Goal: Task Accomplishment & Management: Manage account settings

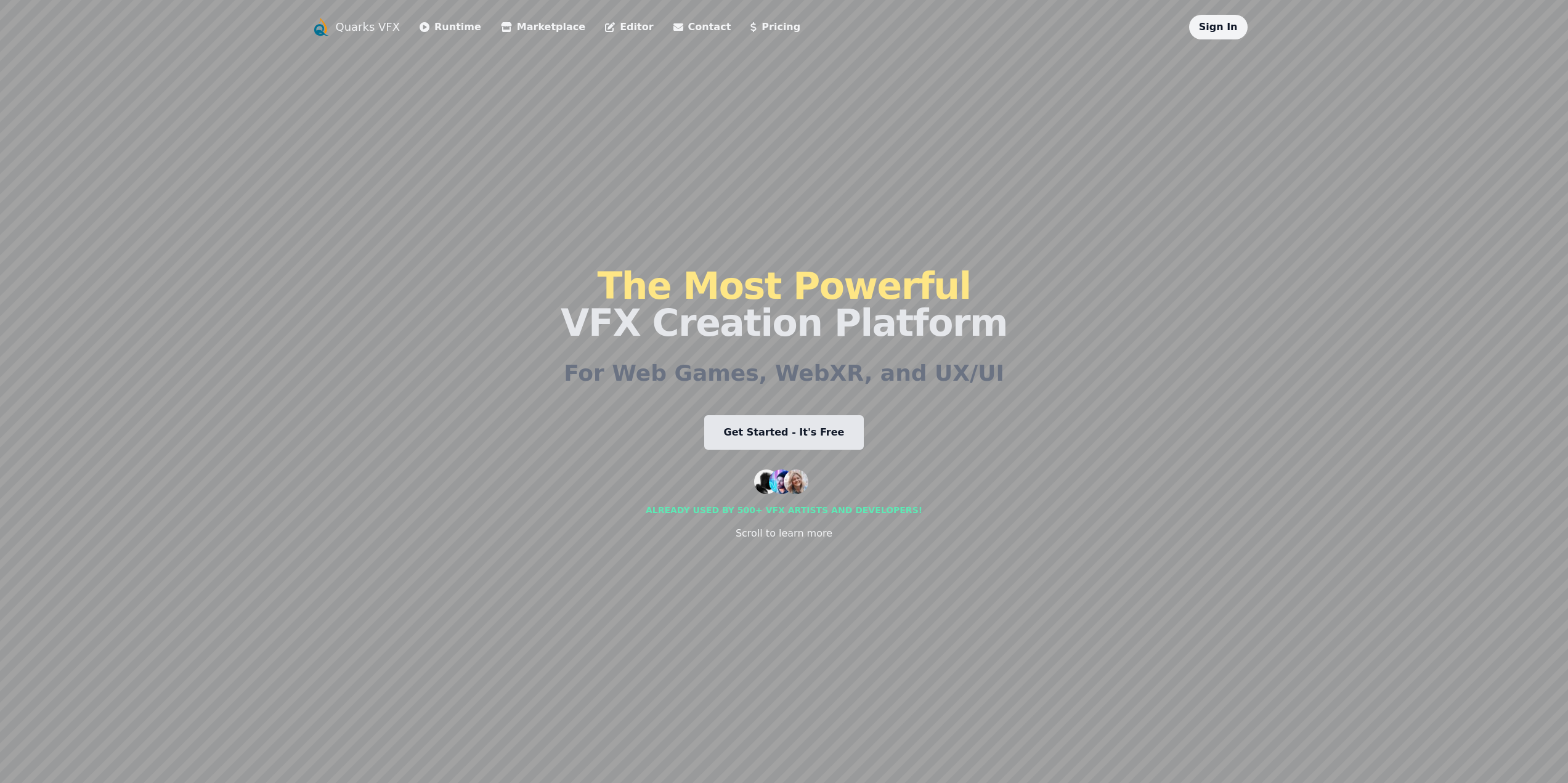
click at [1230, 29] on link "Sign In" at bounding box center [1218, 26] width 39 height 12
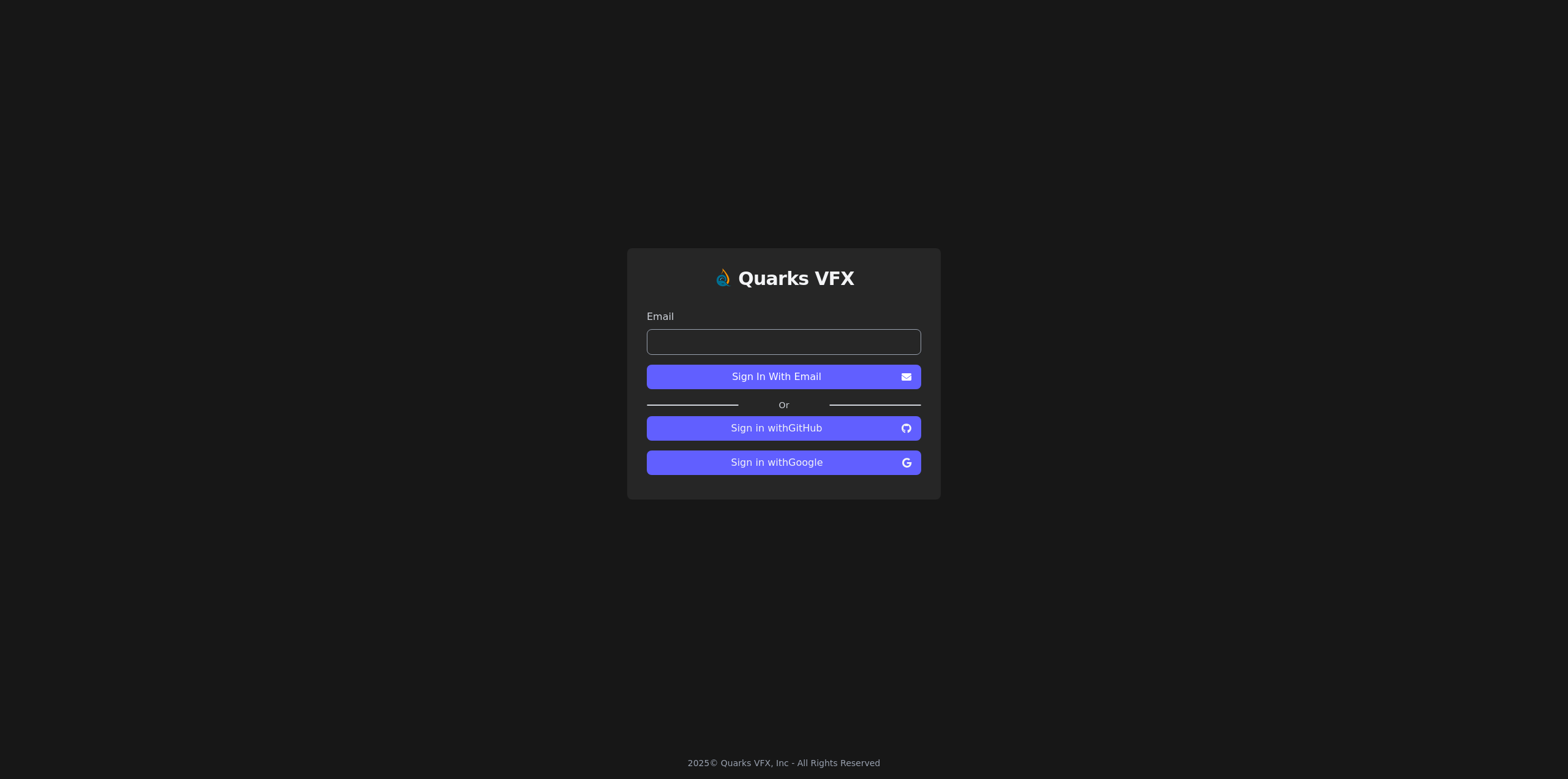
click at [768, 347] on input "email" at bounding box center [784, 342] width 274 height 26
type input "**********"
drag, startPoint x: 828, startPoint y: 370, endPoint x: 1217, endPoint y: 411, distance: 391.2
click at [1235, 412] on div "**********" at bounding box center [784, 374] width 1568 height 747
click at [858, 466] on span "Sign in with Google" at bounding box center [777, 463] width 240 height 15
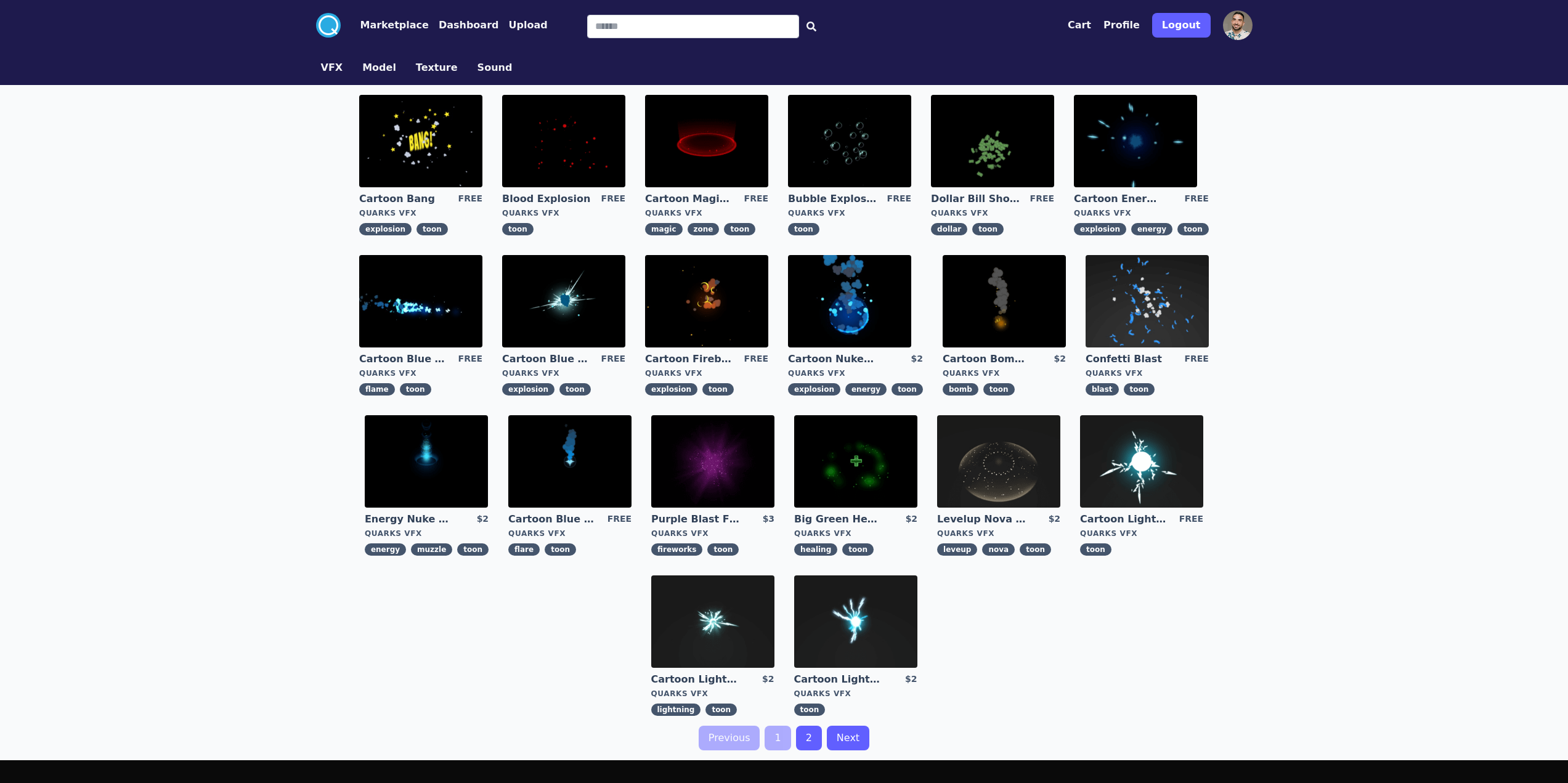
click at [1135, 30] on button "Profile" at bounding box center [1122, 25] width 37 height 15
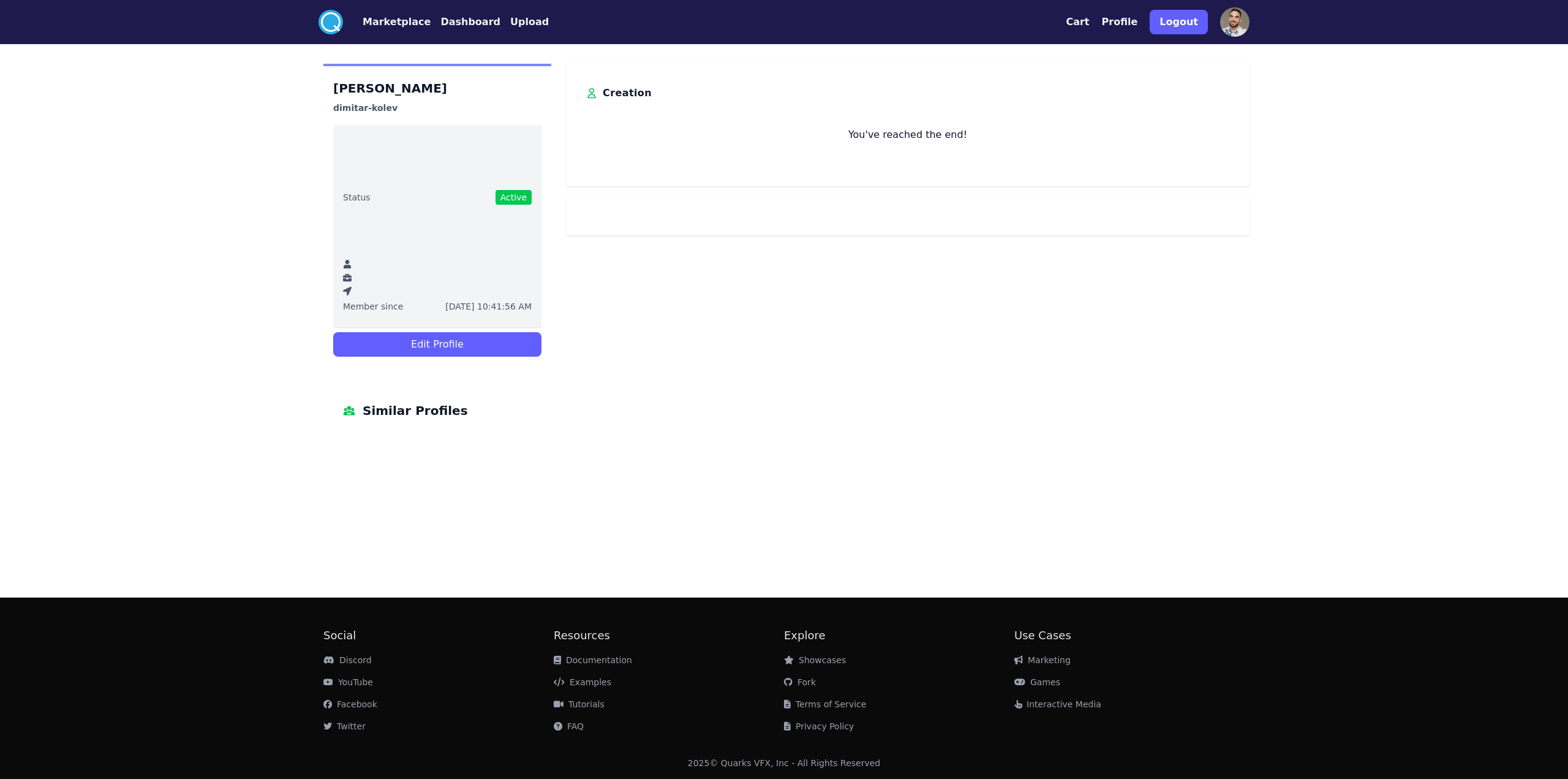
click at [467, 361] on div "[PERSON_NAME] dimitar-kolev Status Active Member since [DATE] 10:41:56 AM Edit …" at bounding box center [437, 217] width 228 height 307
click at [487, 346] on button "Edit Profile" at bounding box center [437, 345] width 208 height 24
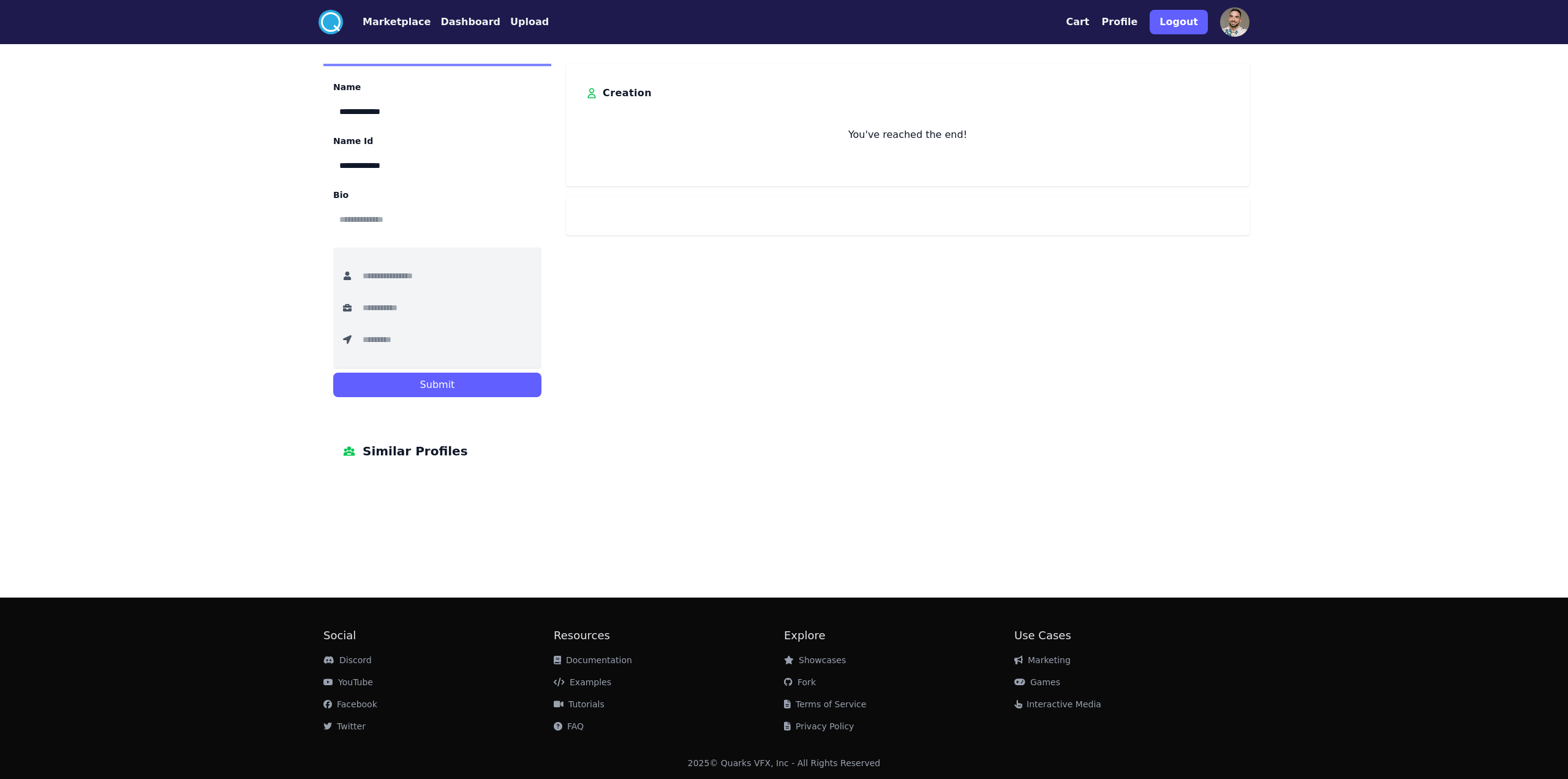
click at [419, 307] on input "text" at bounding box center [405, 307] width 98 height 27
click at [569, 284] on div "**********" at bounding box center [783, 272] width 941 height 417
click at [1216, 25] on div "Cart Profile Logout" at bounding box center [1157, 22] width 184 height 34
click at [1234, 23] on img at bounding box center [1235, 22] width 30 height 30
click at [1135, 22] on button "Profile" at bounding box center [1120, 22] width 36 height 15
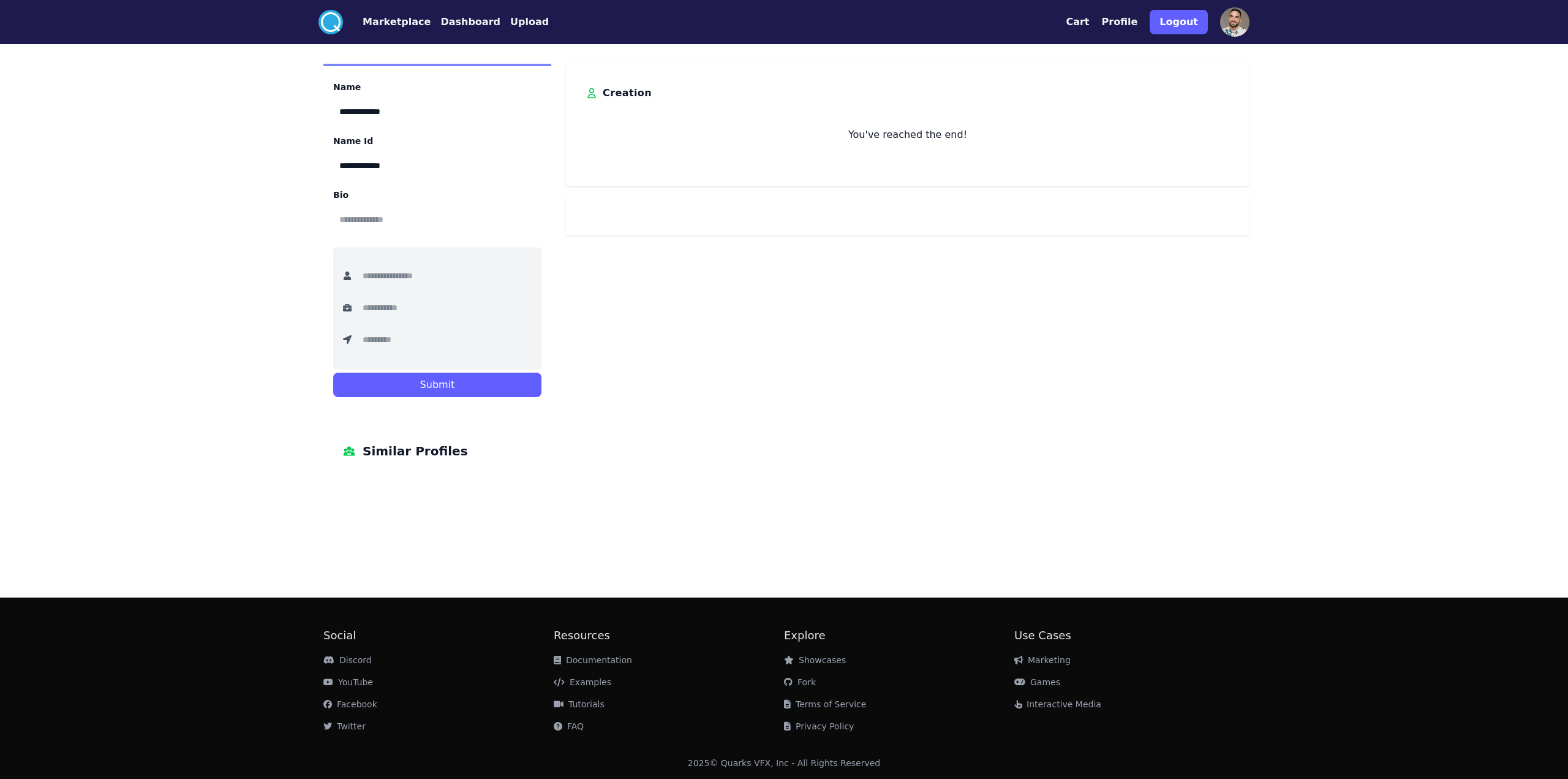
click at [446, 23] on button "Dashboard" at bounding box center [470, 22] width 60 height 15
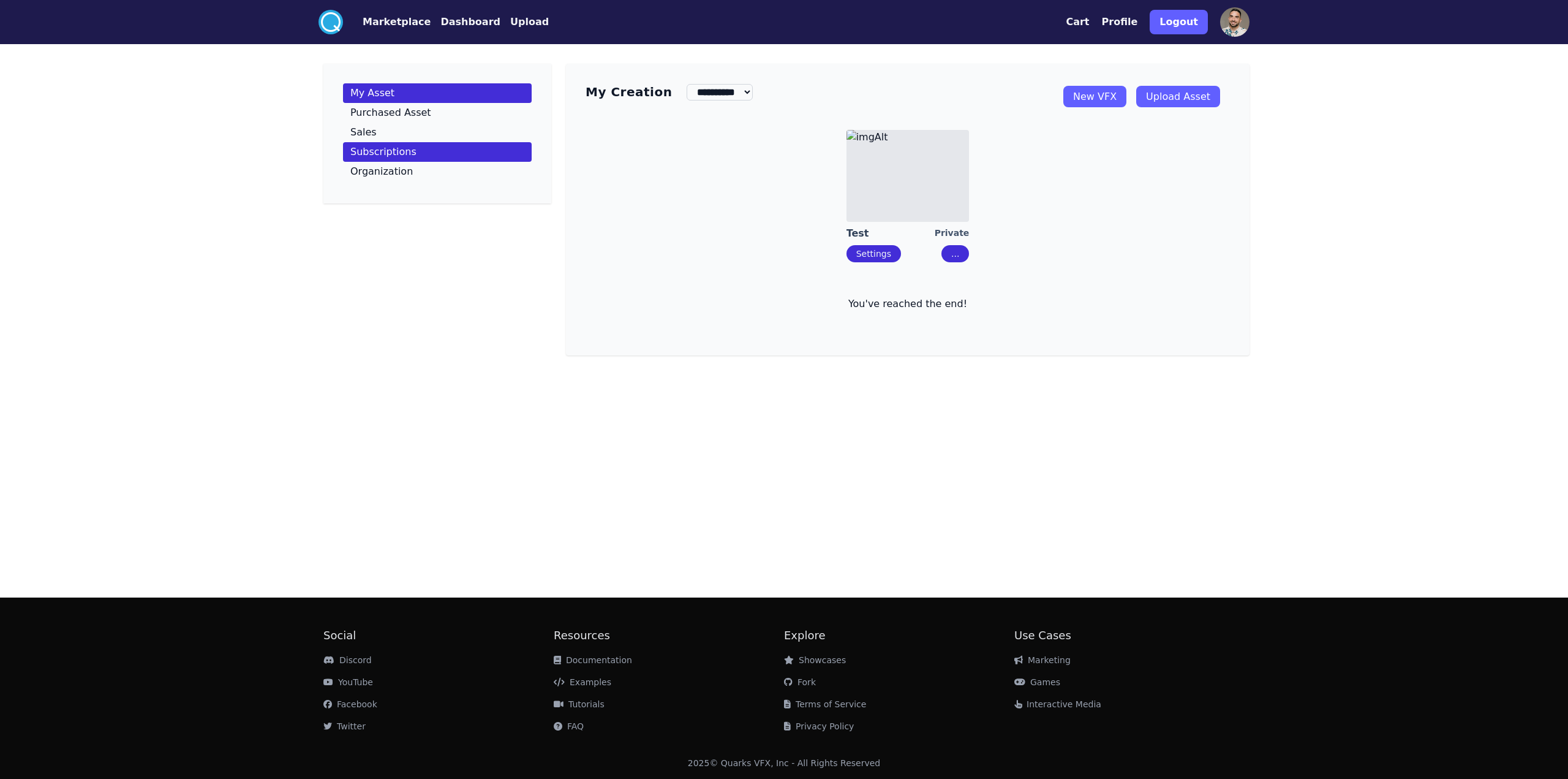
click at [407, 153] on p "Subscriptions" at bounding box center [384, 152] width 66 height 10
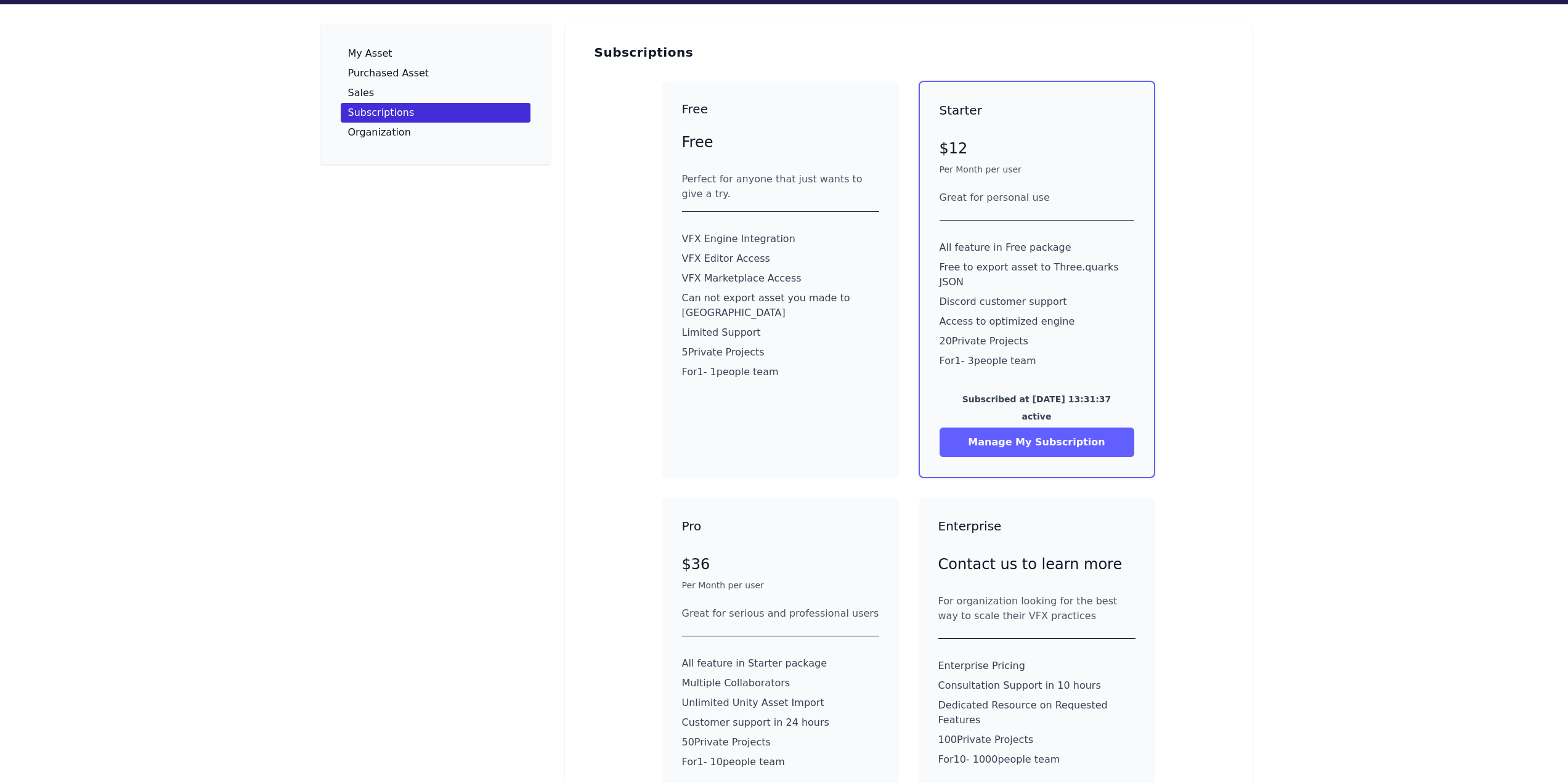
scroll to position [62, 0]
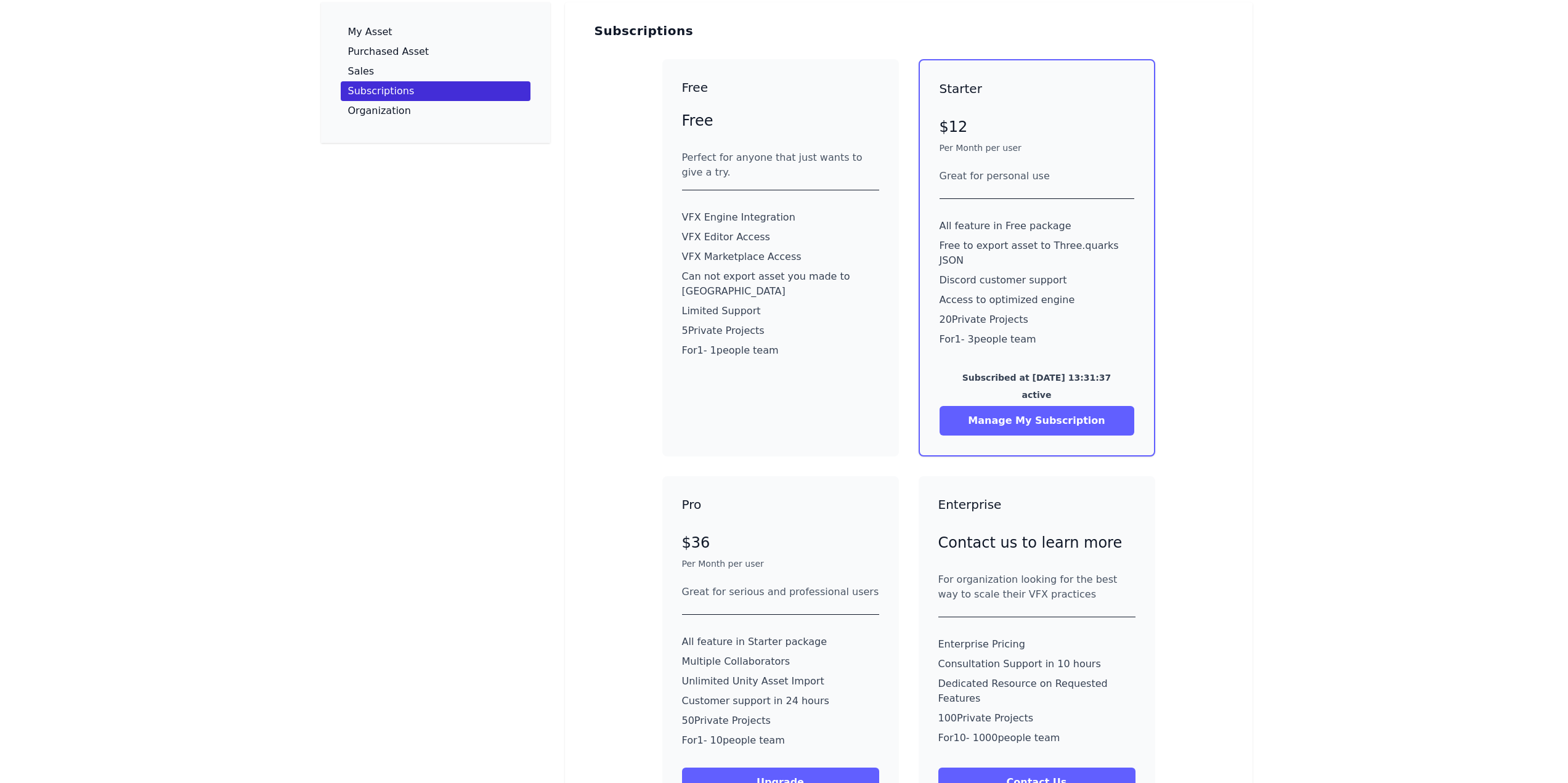
click at [1023, 412] on button "Manage My Subscription" at bounding box center [1037, 421] width 195 height 30
